Goal: Transaction & Acquisition: Register for event/course

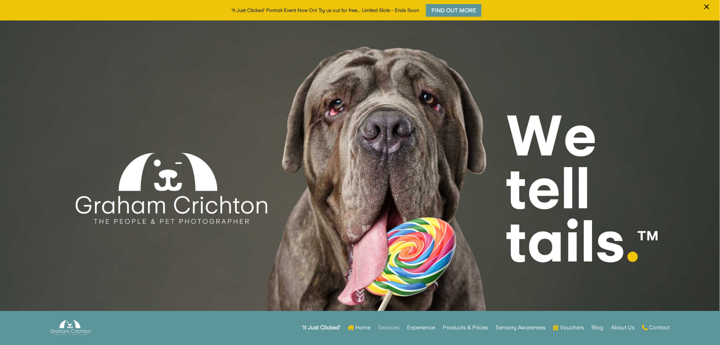
click at [380, 327] on link "Services" at bounding box center [388, 327] width 21 height 27
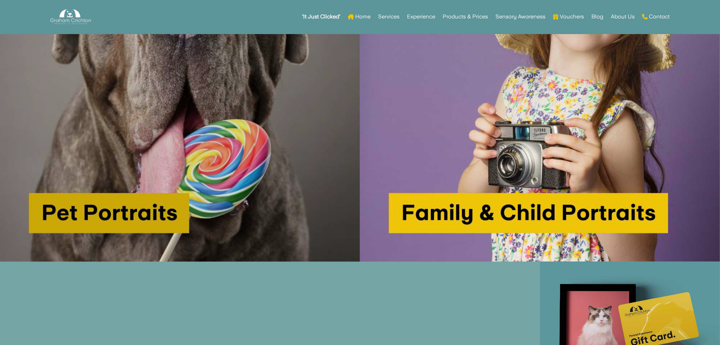
scroll to position [528, 0]
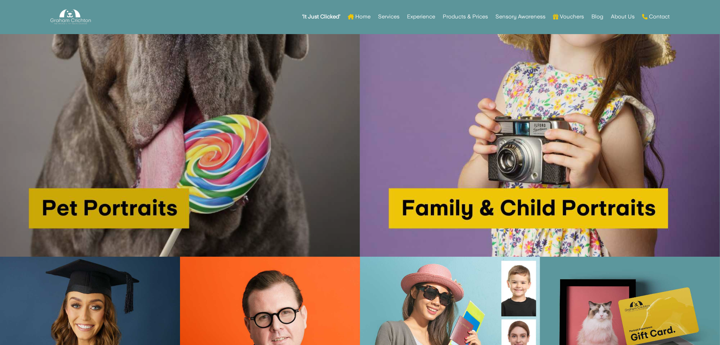
click at [233, 175] on img at bounding box center [180, 77] width 360 height 360
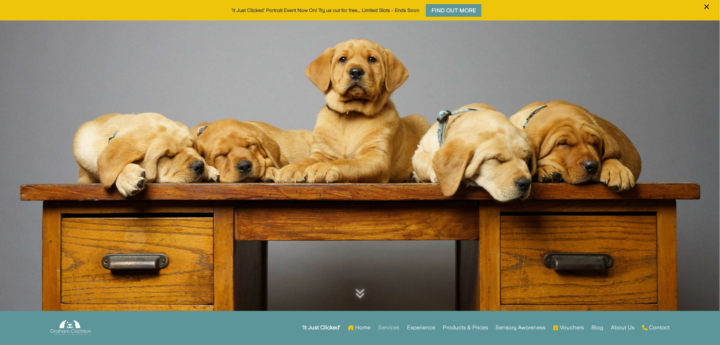
click at [393, 326] on link "Services" at bounding box center [388, 327] width 21 height 27
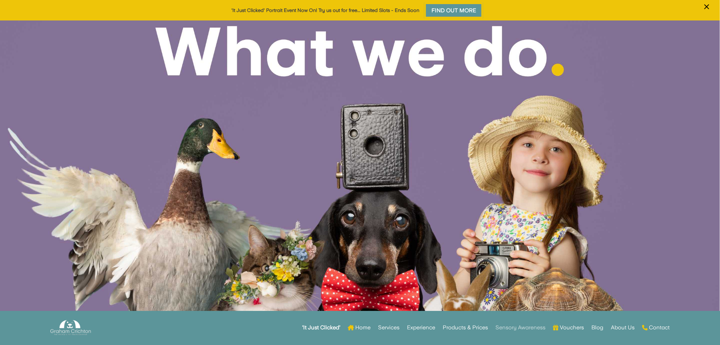
click at [506, 325] on link "Sensory Awareness" at bounding box center [521, 327] width 50 height 27
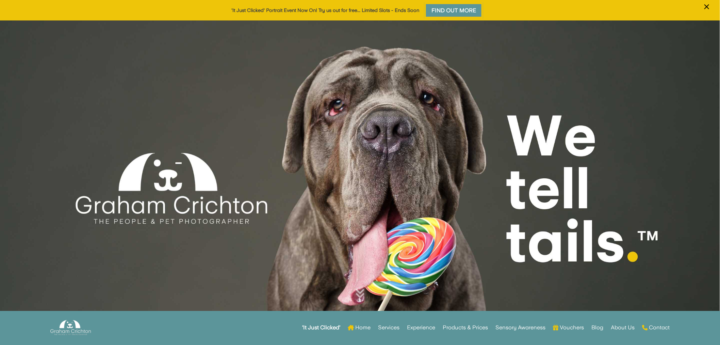
click at [388, 11] on link "'It Just Clicked' Portrait Event Now On! Try us out for free... Limited Slots -…" at bounding box center [326, 9] width 188 height 5
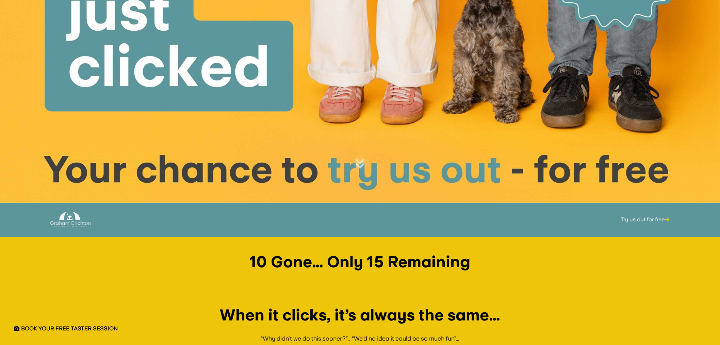
scroll to position [151, 0]
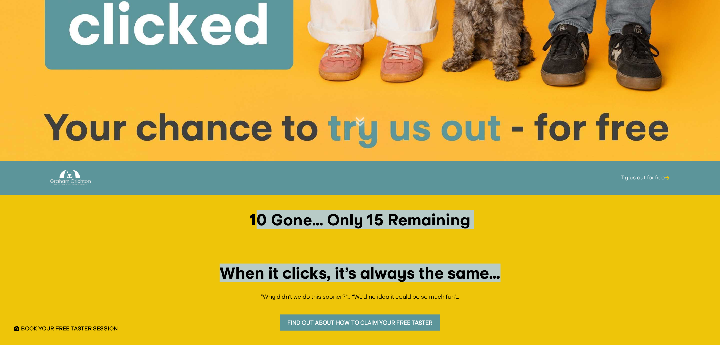
drag, startPoint x: 255, startPoint y: 220, endPoint x: 503, endPoint y: 265, distance: 251.5
click at [259, 228] on h1 "10 Gone… Only 15 Remaining" at bounding box center [360, 221] width 686 height 19
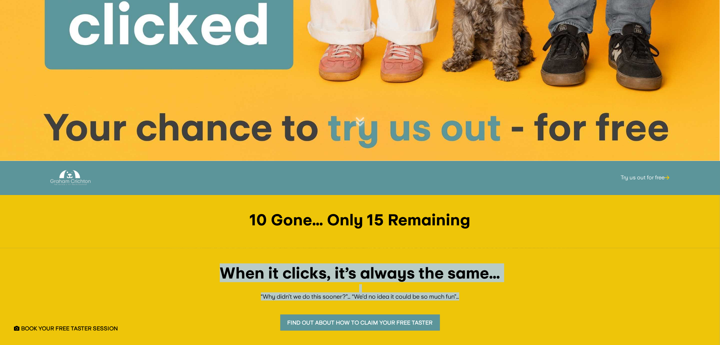
drag, startPoint x: 221, startPoint y: 270, endPoint x: 464, endPoint y: 297, distance: 244.5
click at [464, 297] on div "When it clicks, it’s always the same… “Why didn’t we do this sooner?”… “We’d no…" at bounding box center [360, 289] width 686 height 49
copy div "When it clicks, it’s always the same… “Why didn’t we do this sooner?”… “We’d no…"
